Goal: Information Seeking & Learning: Learn about a topic

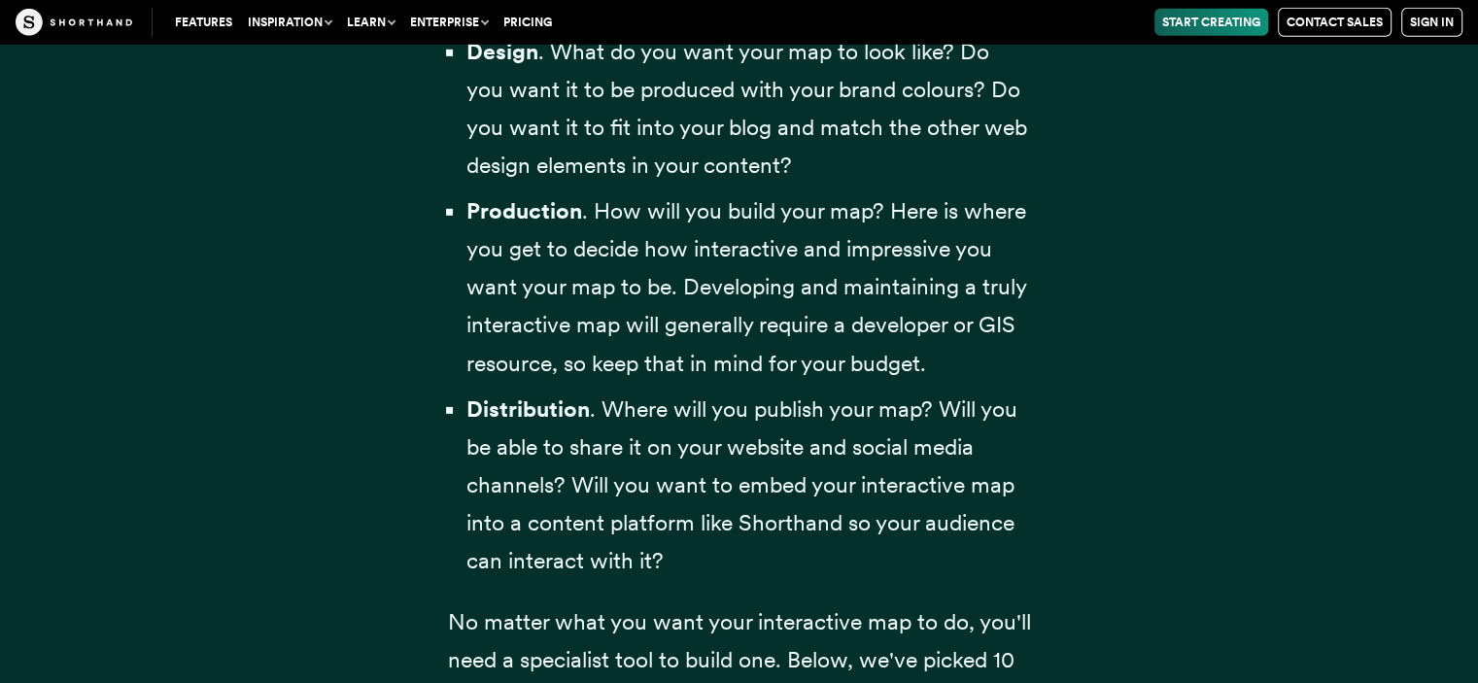
scroll to position [6024, 0]
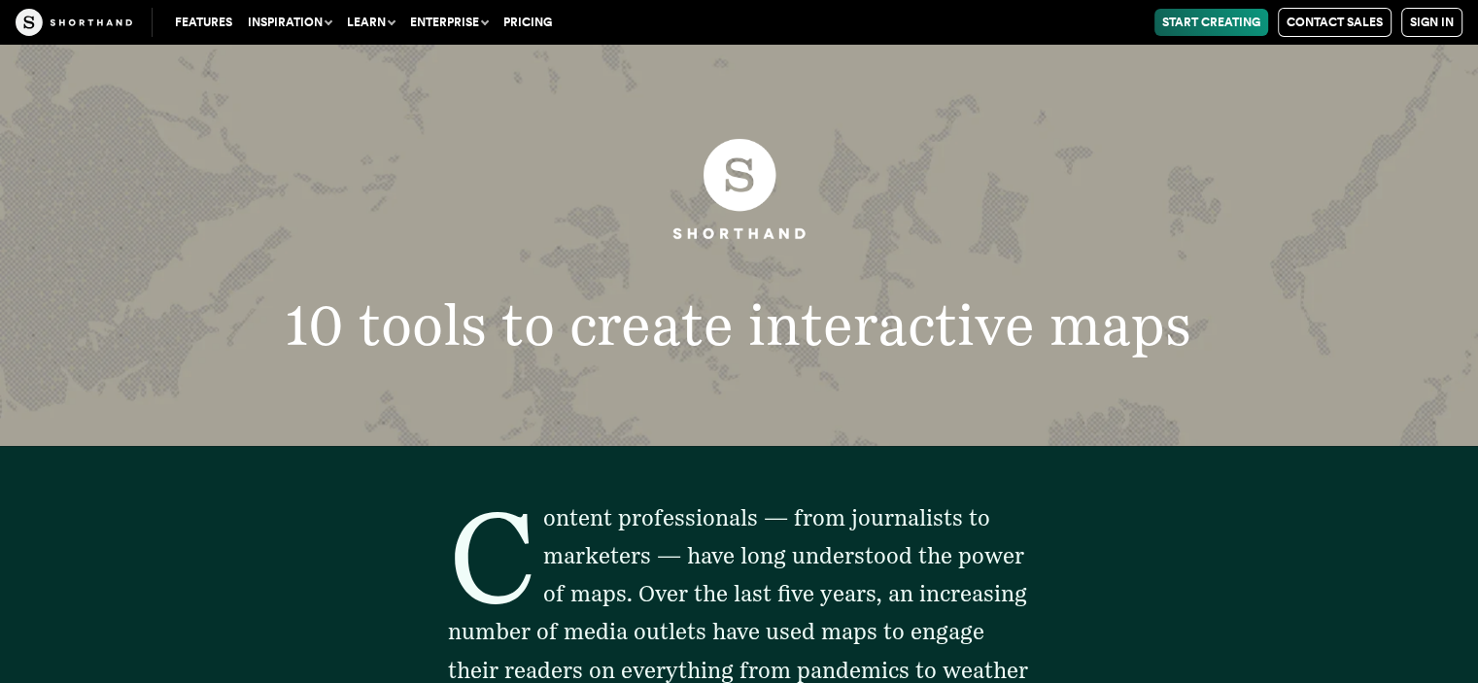
click at [964, 559] on span "Content professionals — from journalists to marketers — have long understood th…" at bounding box center [738, 612] width 580 height 217
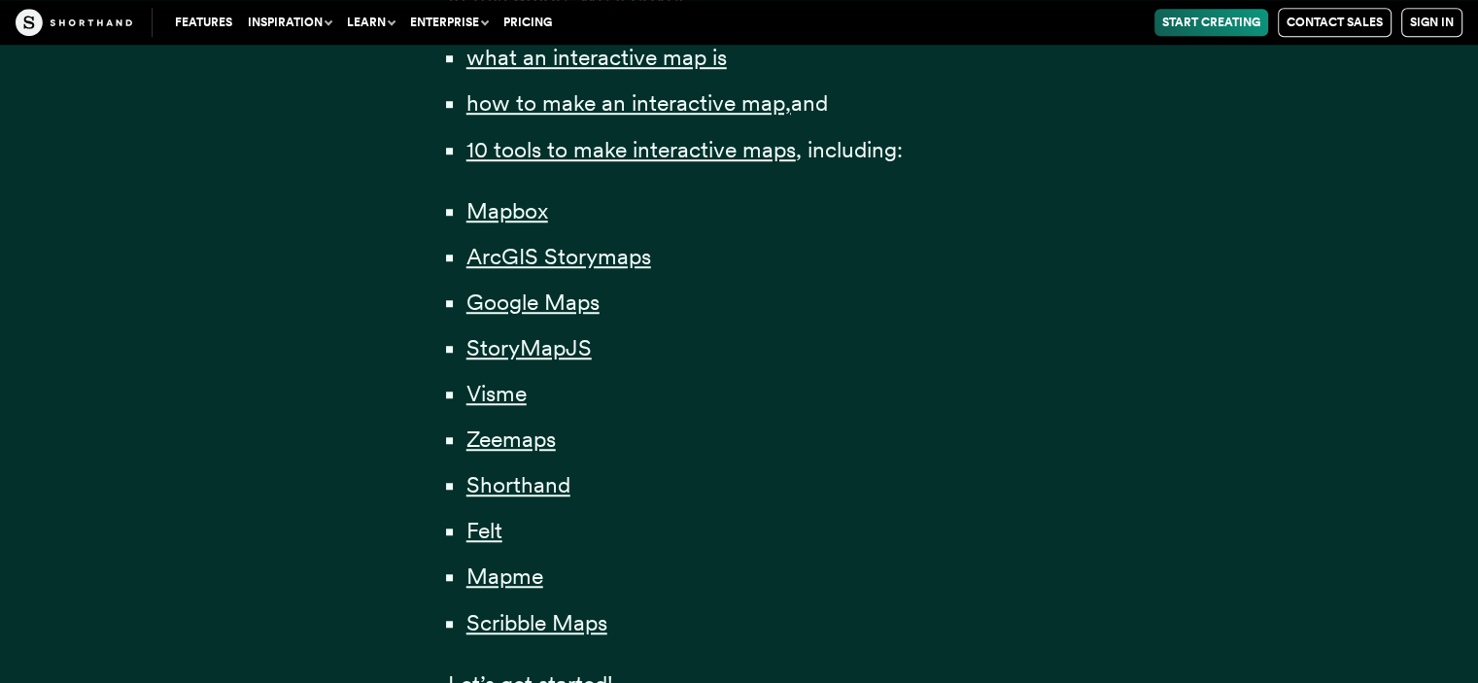
scroll to position [1554, 0]
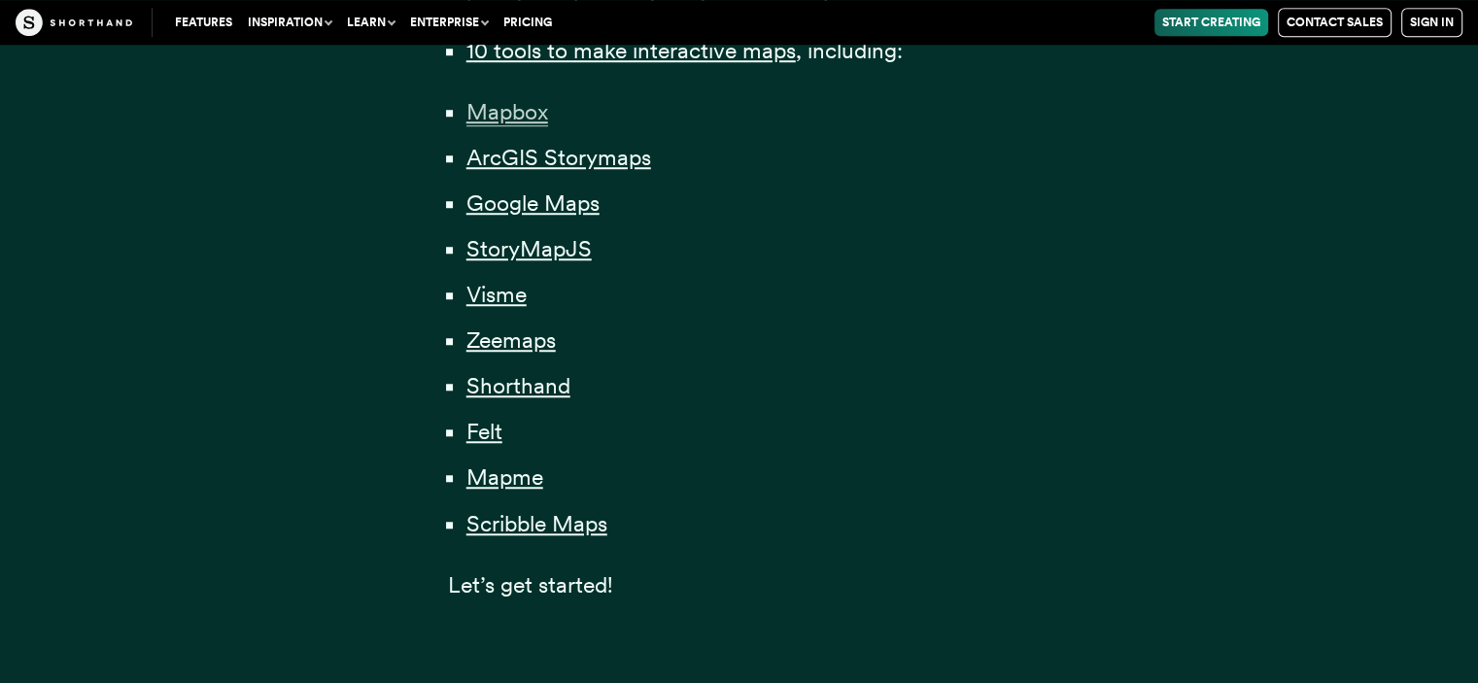
click at [487, 112] on span "Mapbox" at bounding box center [507, 112] width 82 height 28
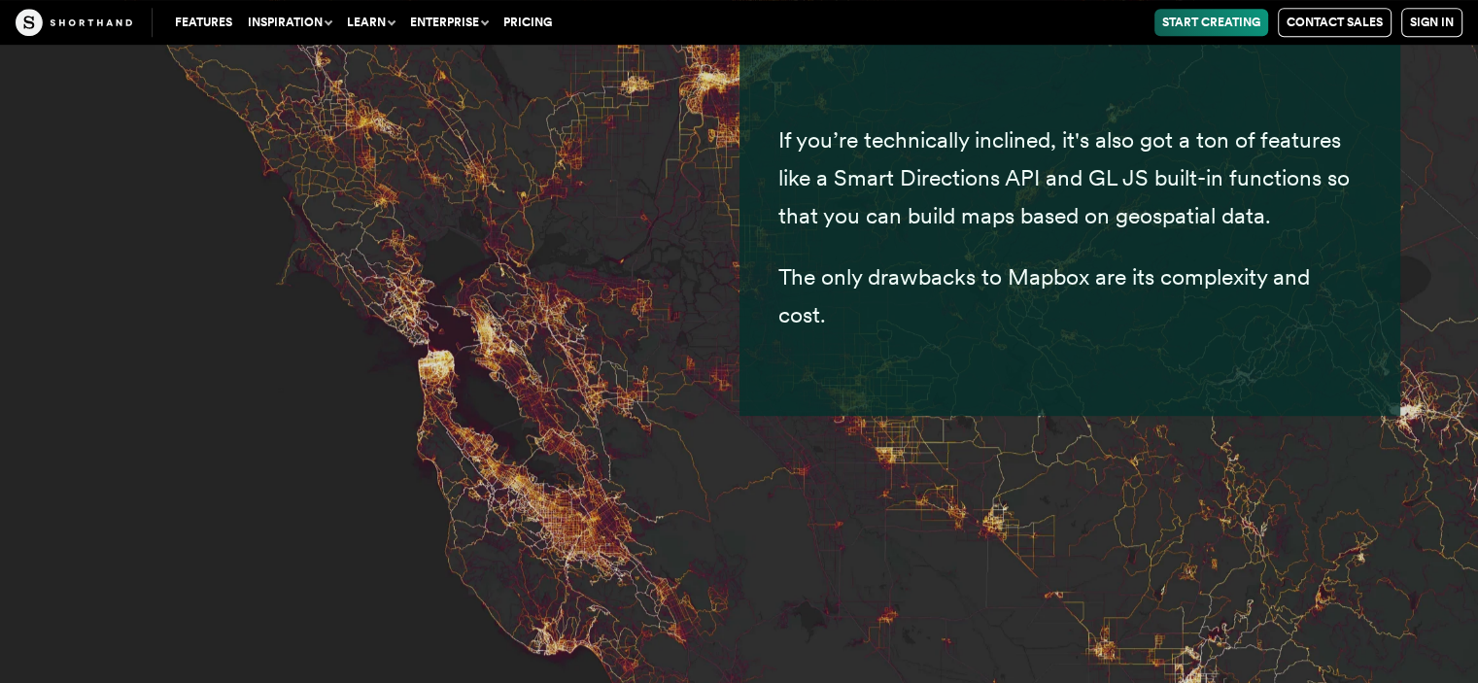
scroll to position [8396, 0]
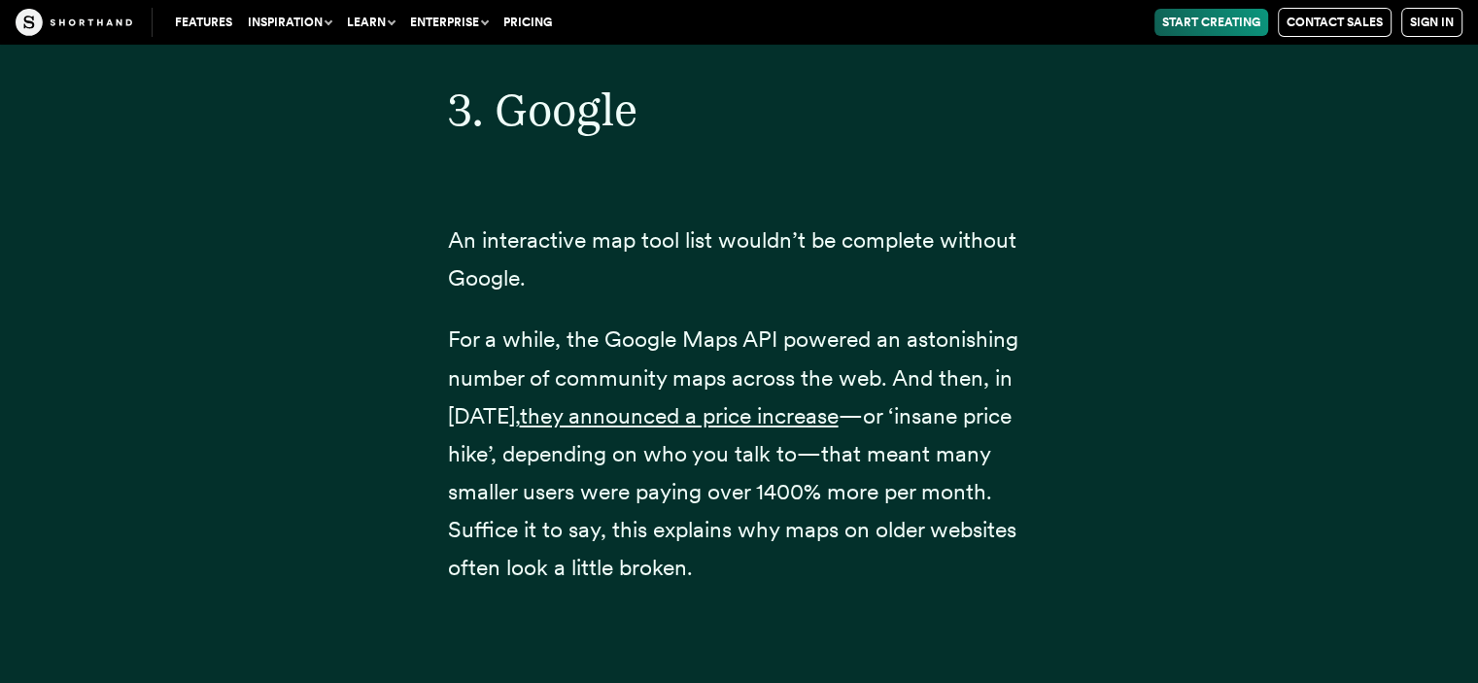
click at [632, 450] on div "3. Google An interactive map tool list wouldn’t be complete without Google. For…" at bounding box center [739, 327] width 583 height 644
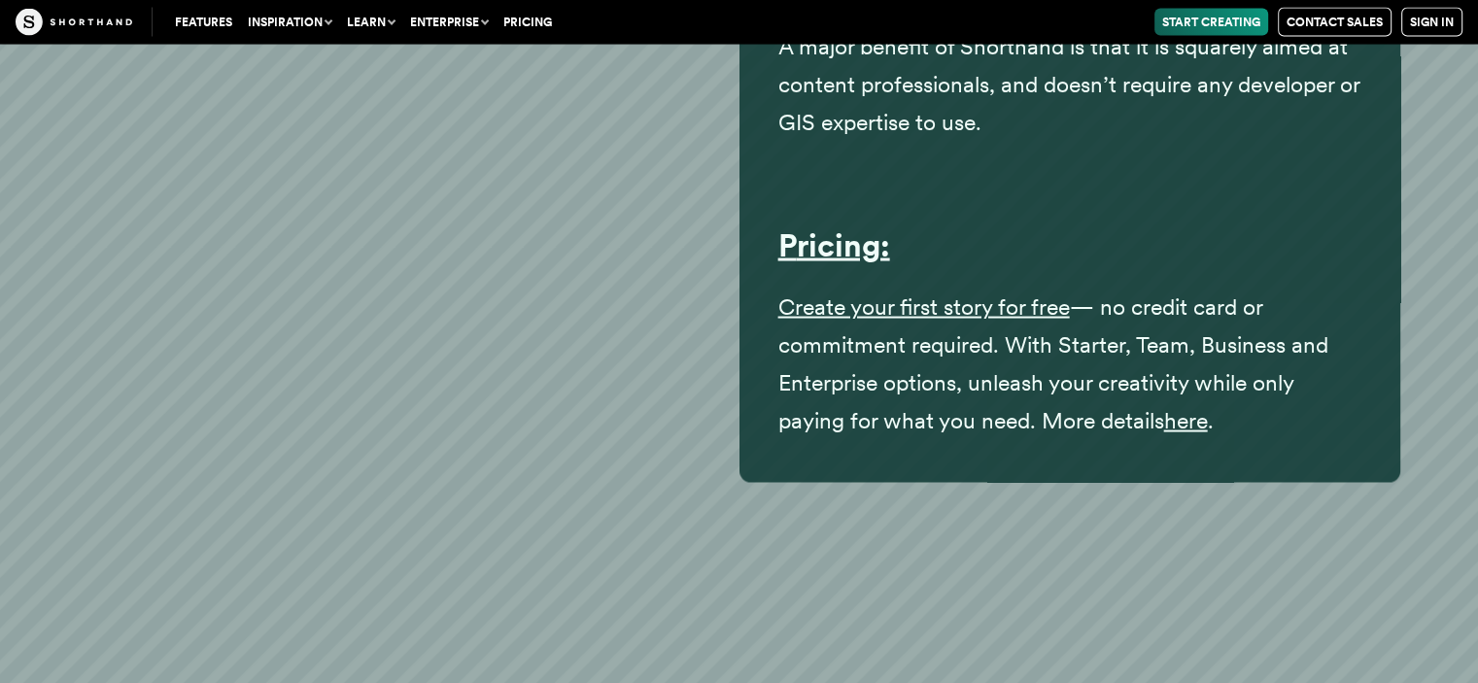
scroll to position [33423, 0]
